Goal: Find specific page/section: Find specific page/section

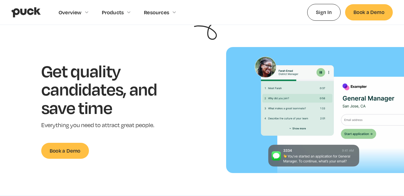
scroll to position [38, 0]
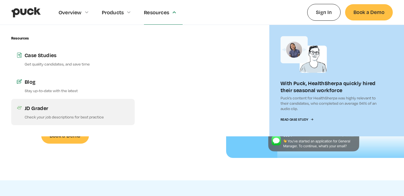
click at [30, 112] on div "JD Grader" at bounding box center [77, 108] width 104 height 7
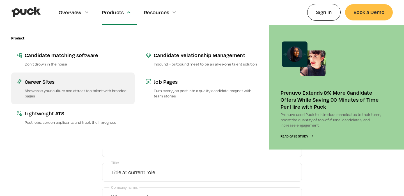
click at [54, 85] on div "Career Sites" at bounding box center [77, 81] width 104 height 7
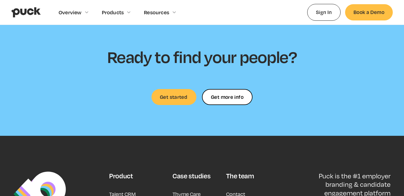
scroll to position [1651, 0]
